Goal: Transaction & Acquisition: Download file/media

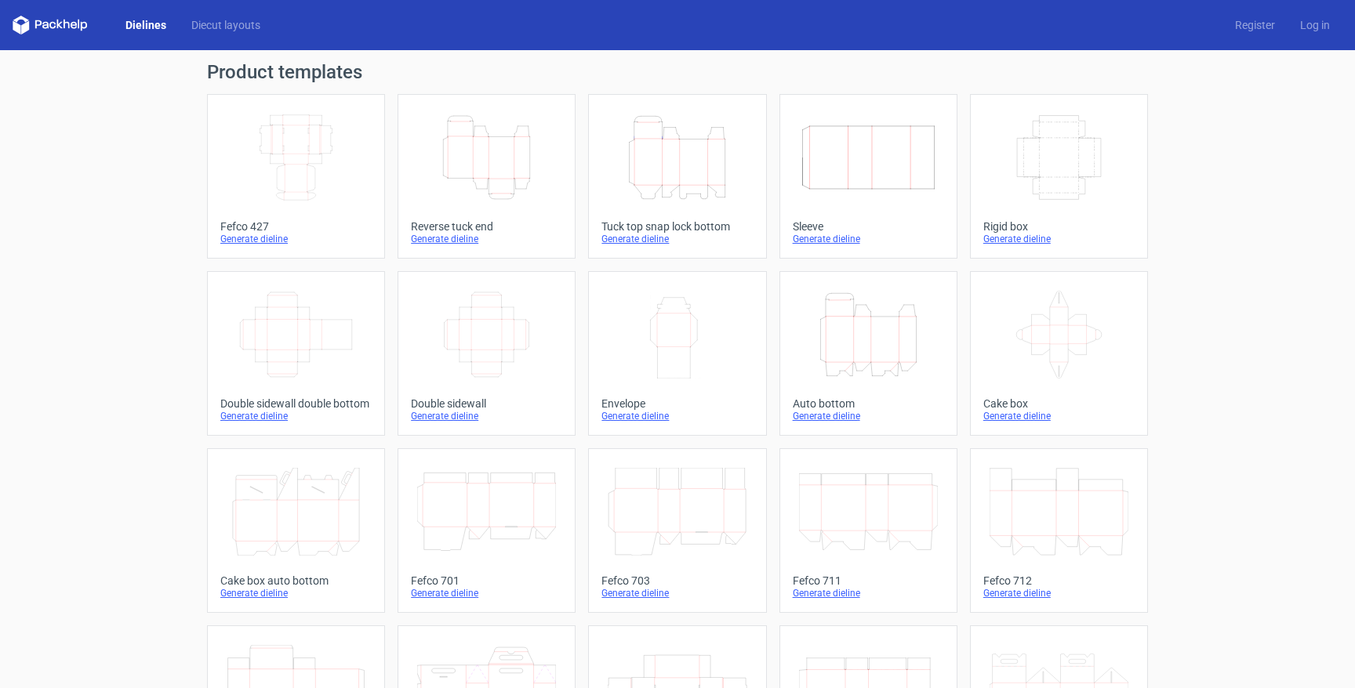
click at [677, 149] on icon "Height Depth Width" at bounding box center [677, 158] width 139 height 88
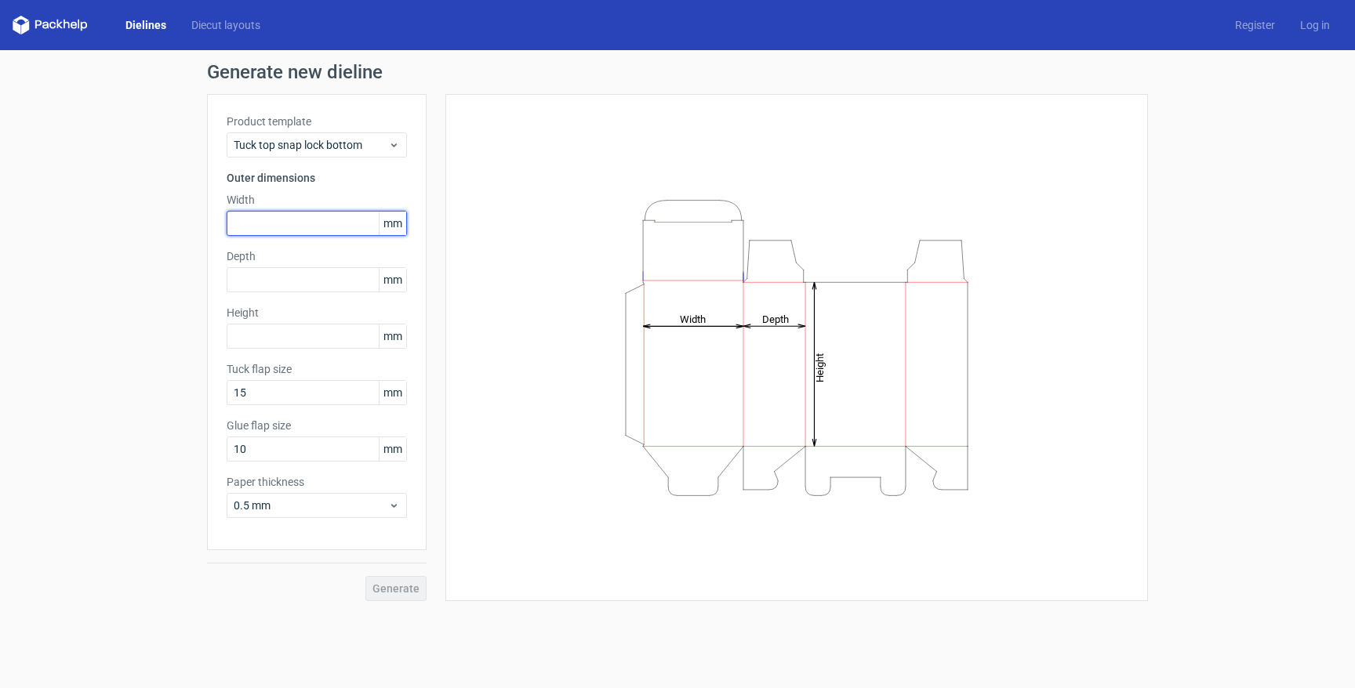
click at [336, 227] on input "text" at bounding box center [317, 223] width 180 height 25
type input "107"
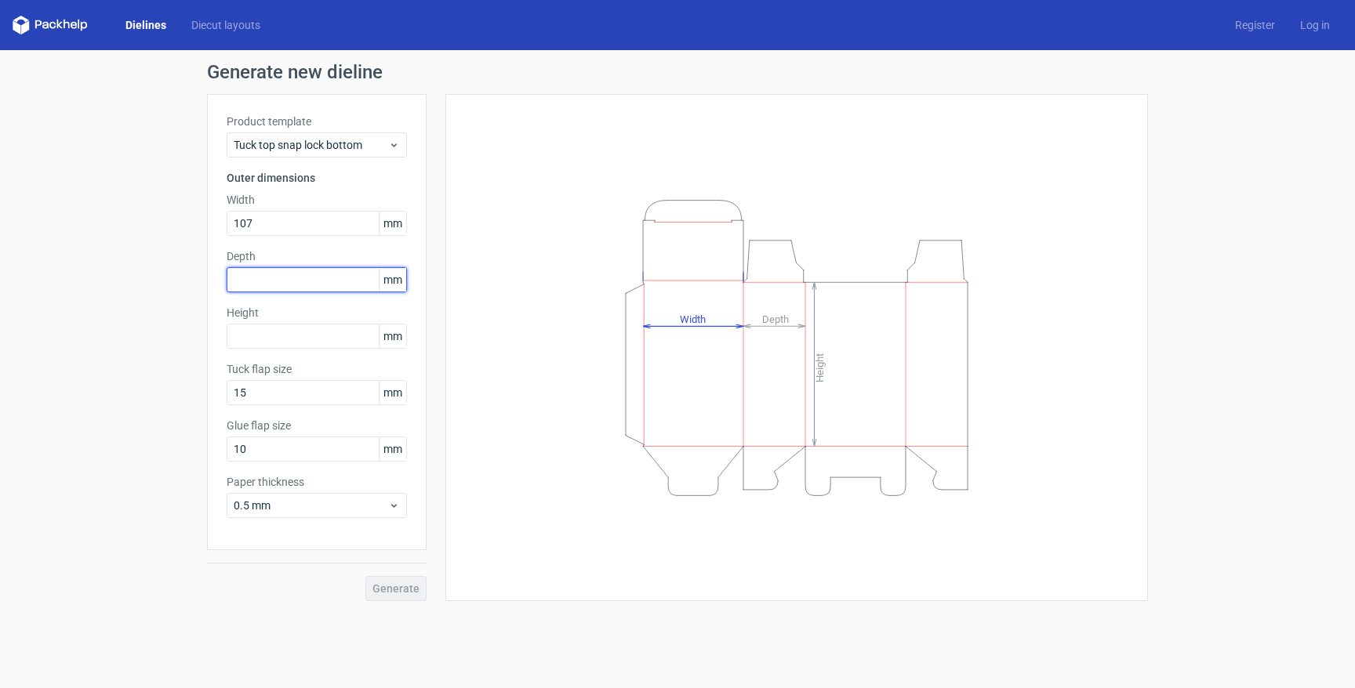
click at [343, 286] on input "text" at bounding box center [317, 279] width 180 height 25
type input "105"
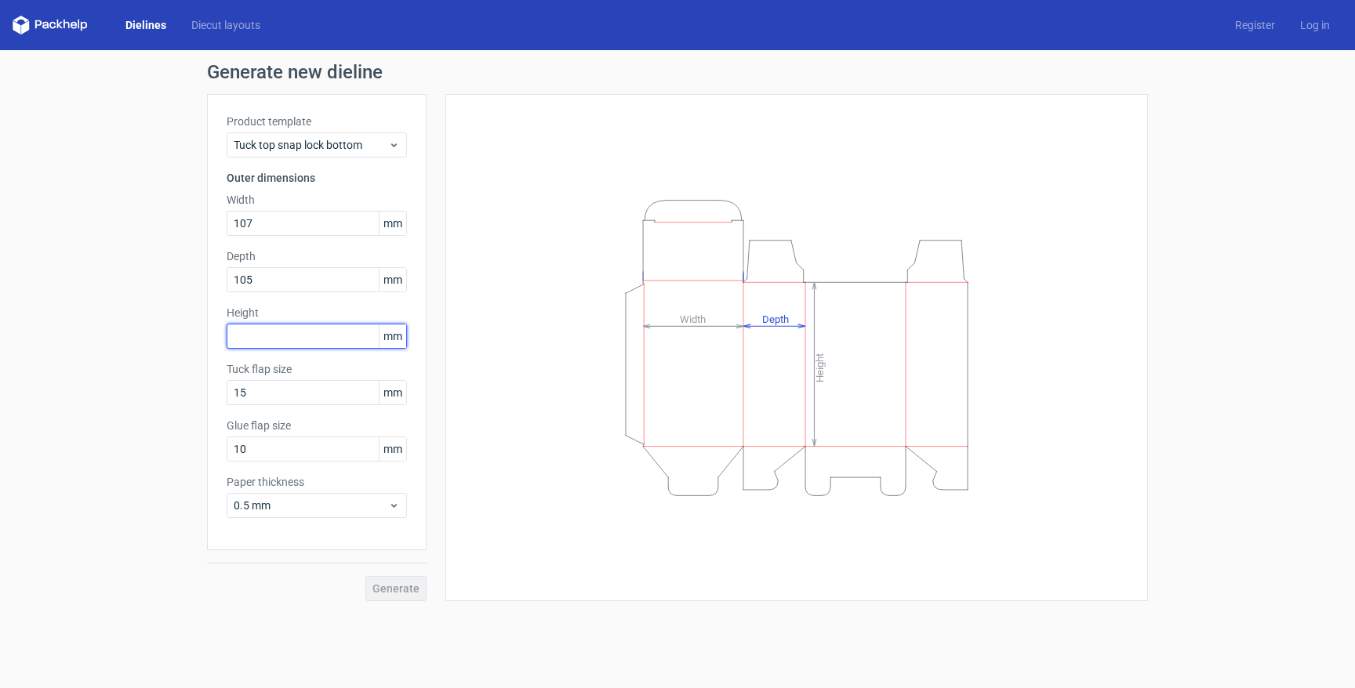
click at [323, 342] on input "text" at bounding box center [317, 336] width 180 height 25
type input "107"
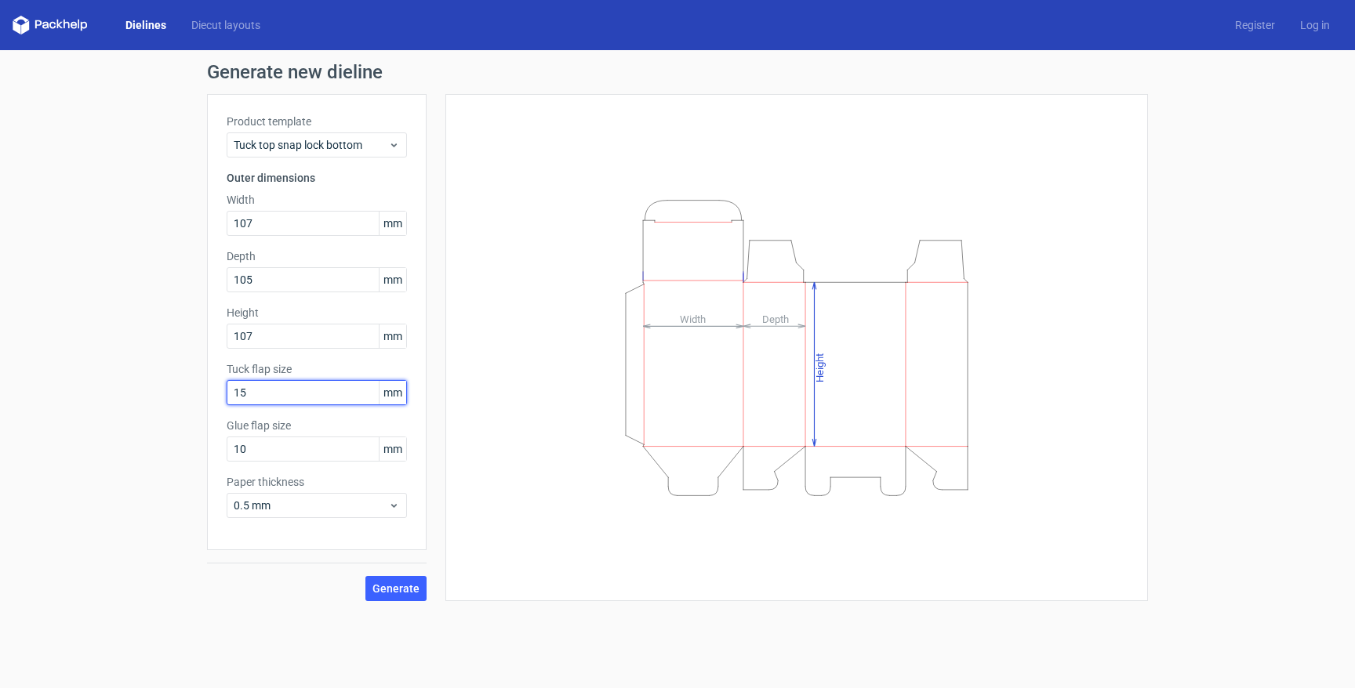
click at [311, 398] on input "15" at bounding box center [317, 392] width 180 height 25
type input "20"
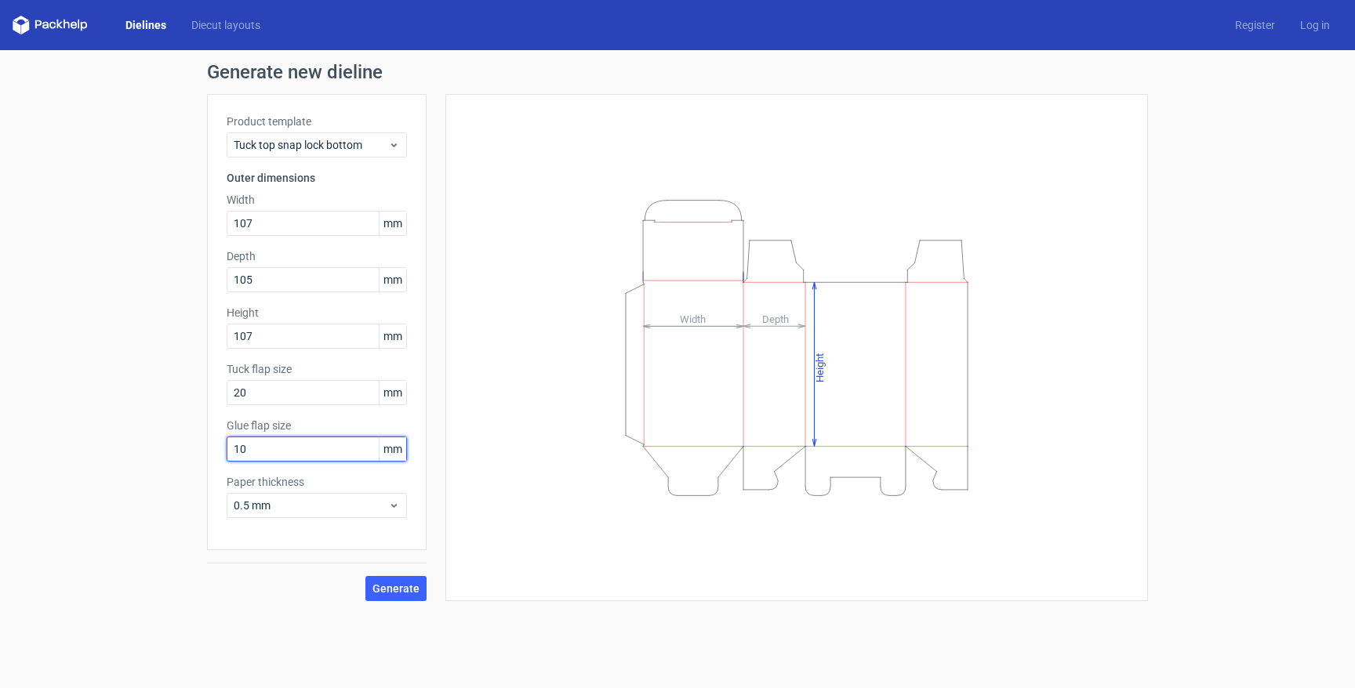
click at [300, 456] on input "10" at bounding box center [317, 449] width 180 height 25
click at [252, 448] on input "25" at bounding box center [317, 449] width 180 height 25
type input "15"
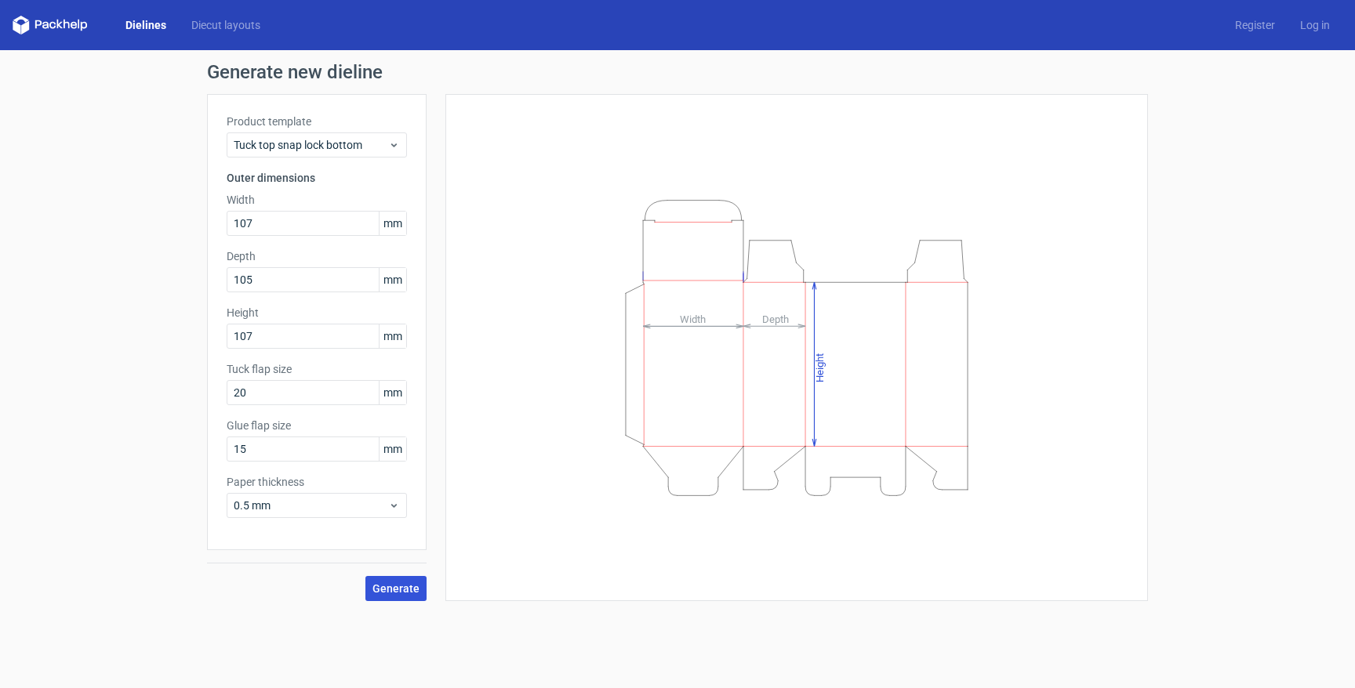
click at [412, 585] on span "Generate" at bounding box center [395, 588] width 47 height 11
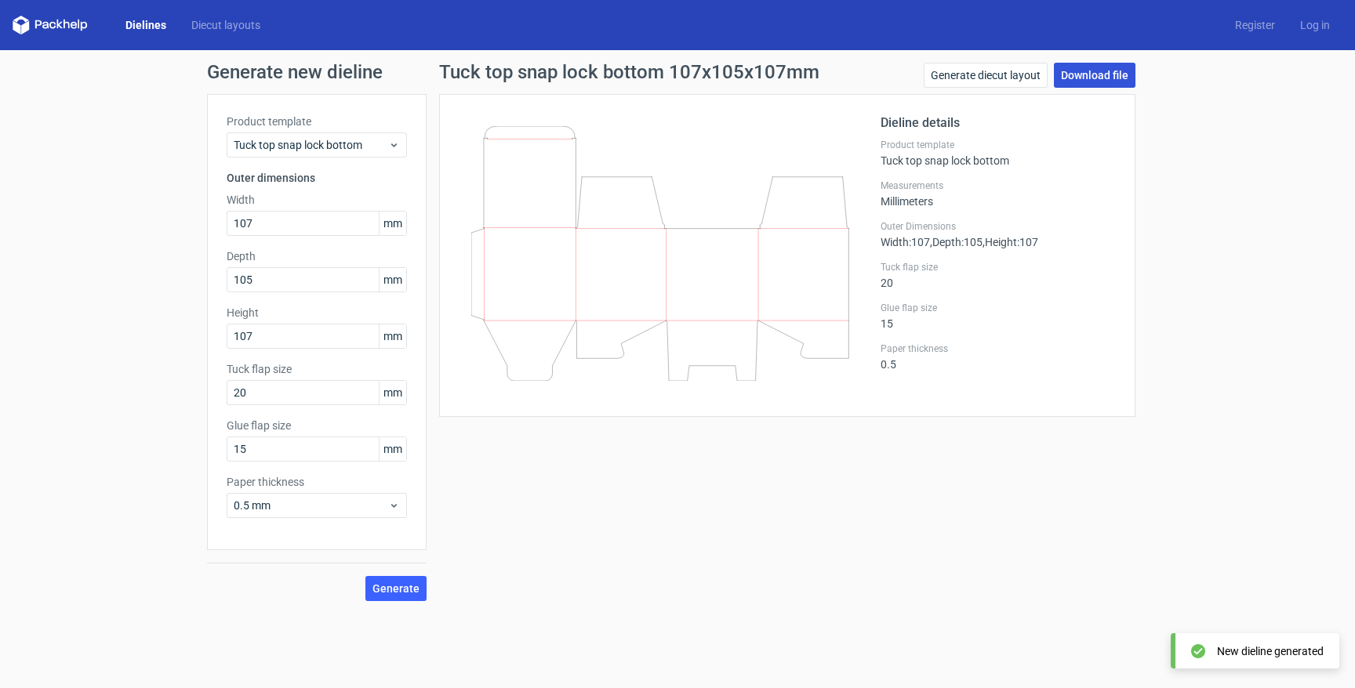
click at [1105, 75] on link "Download file" at bounding box center [1095, 75] width 82 height 25
click at [267, 227] on input "107" at bounding box center [317, 223] width 180 height 25
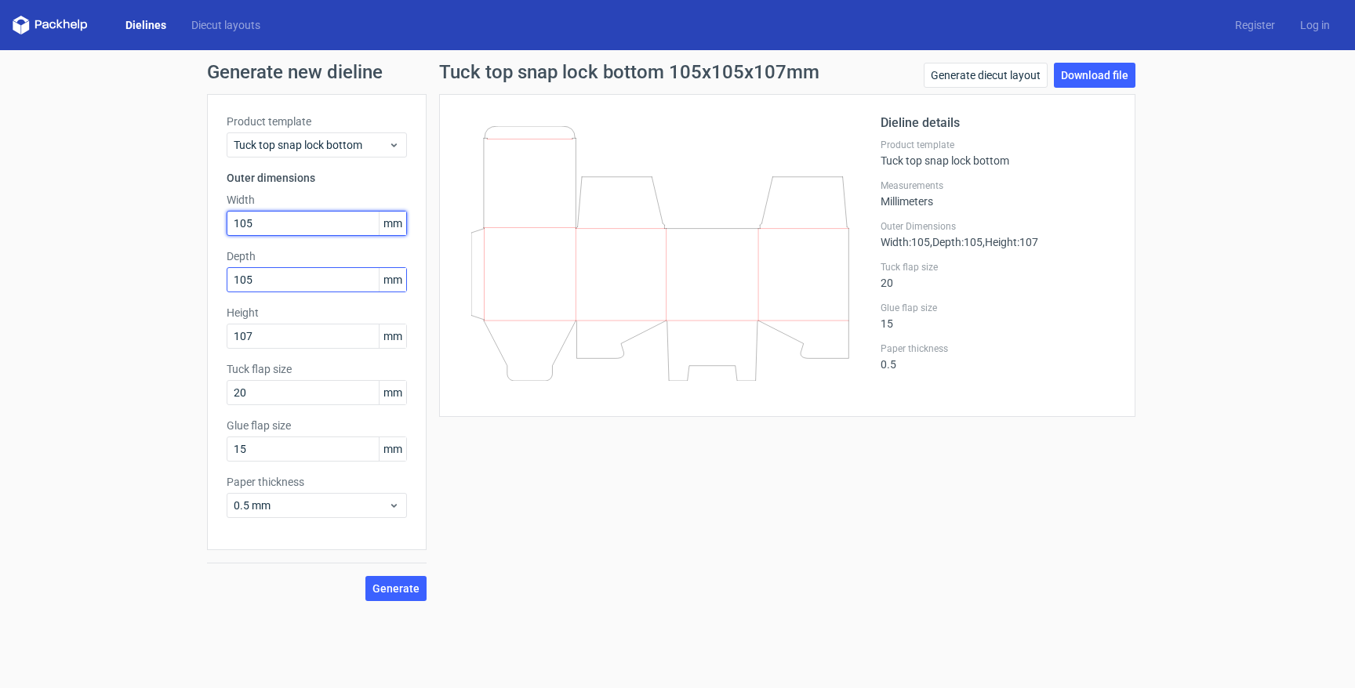
type input "105"
click at [277, 287] on input "105" at bounding box center [317, 279] width 180 height 25
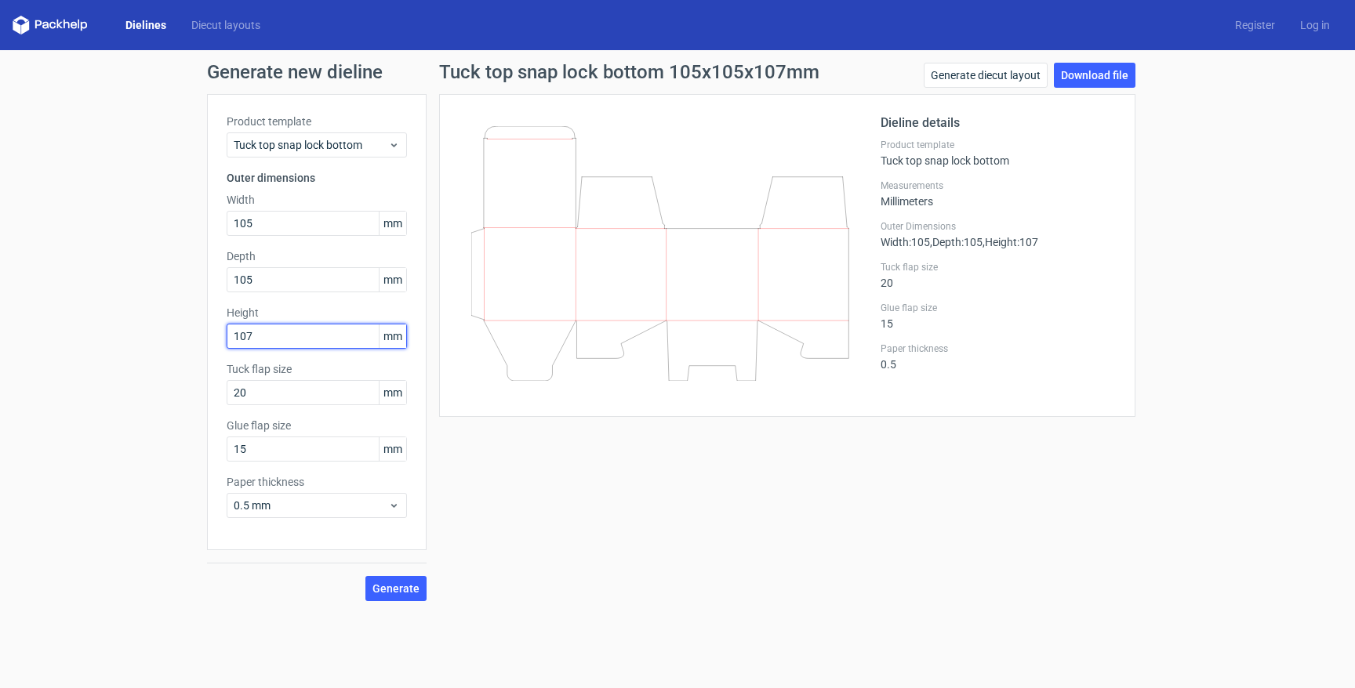
click at [305, 337] on input "107" at bounding box center [317, 336] width 180 height 25
click at [407, 586] on span "Generate" at bounding box center [395, 588] width 47 height 11
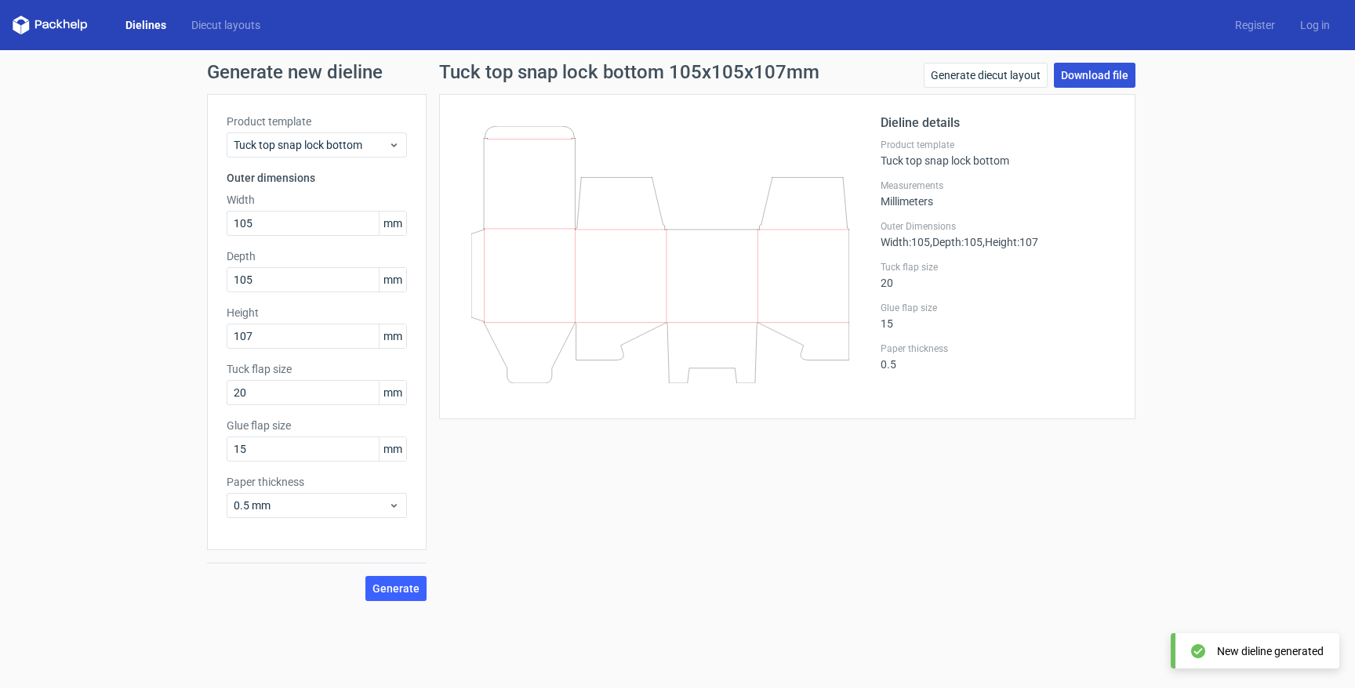
click at [1103, 78] on link "Download file" at bounding box center [1095, 75] width 82 height 25
